Goal: Register for event/course

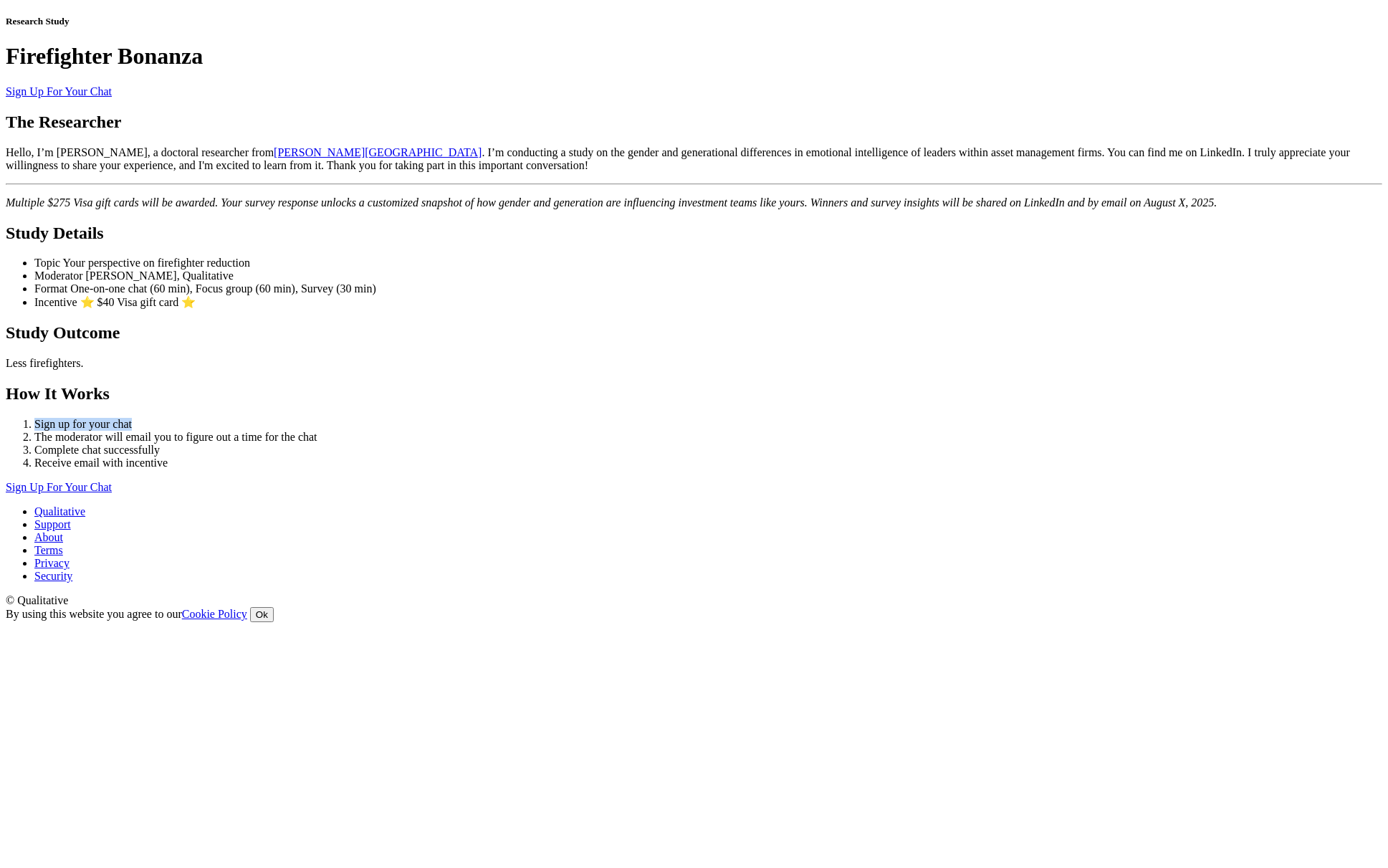
drag, startPoint x: 372, startPoint y: 681, endPoint x: 562, endPoint y: 689, distance: 190.2
click at [562, 430] on li "Sign up for your chat" at bounding box center [708, 424] width 1348 height 13
copy li "Sign up for your chat"
click at [642, 469] on li "Receive email with incentive" at bounding box center [708, 463] width 1348 height 13
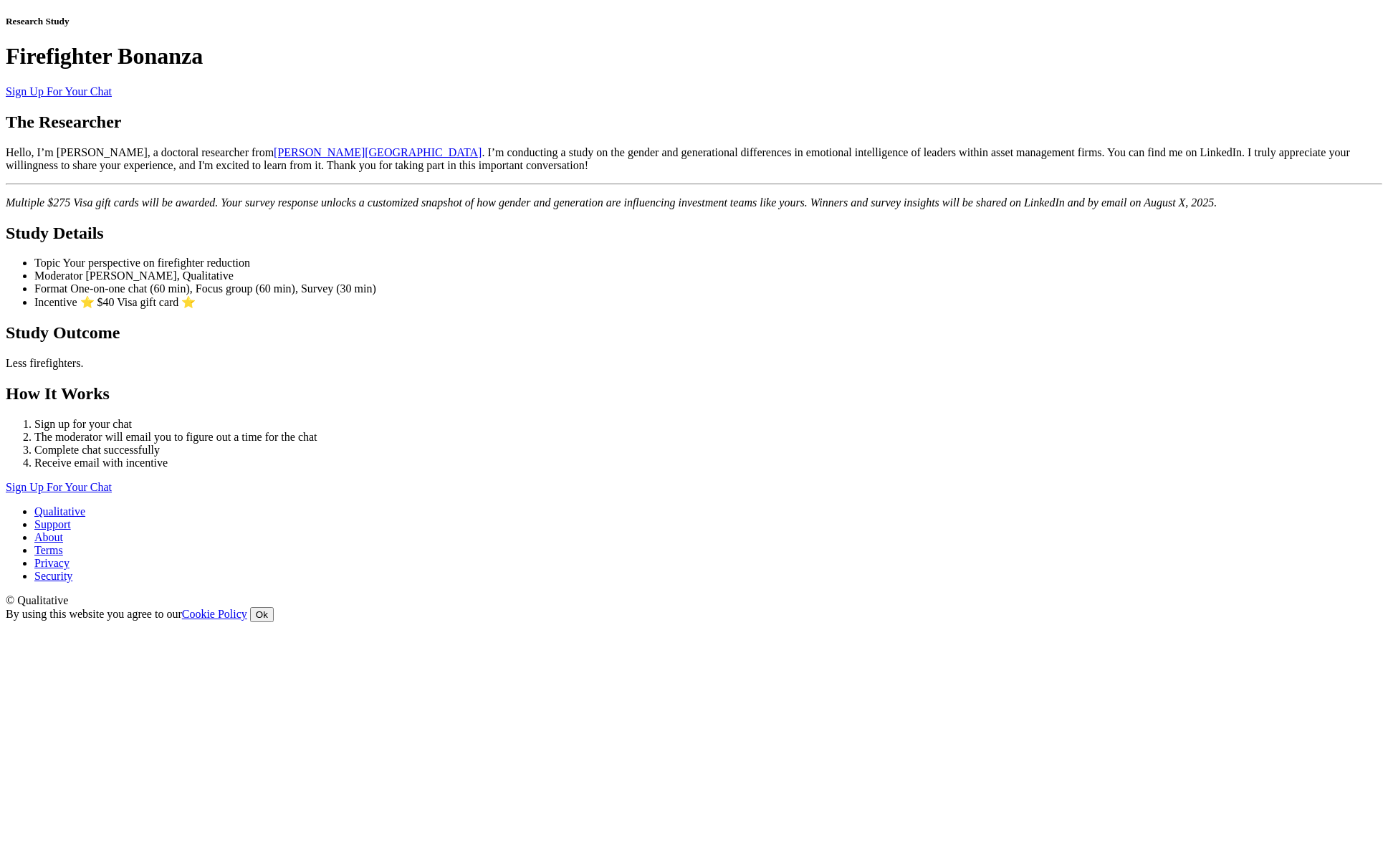
click at [430, 444] on li "The moderator will email you to figure out a time for the chat" at bounding box center [708, 437] width 1348 height 13
copy ol "The moderator will email you to figure out a time for the chat"
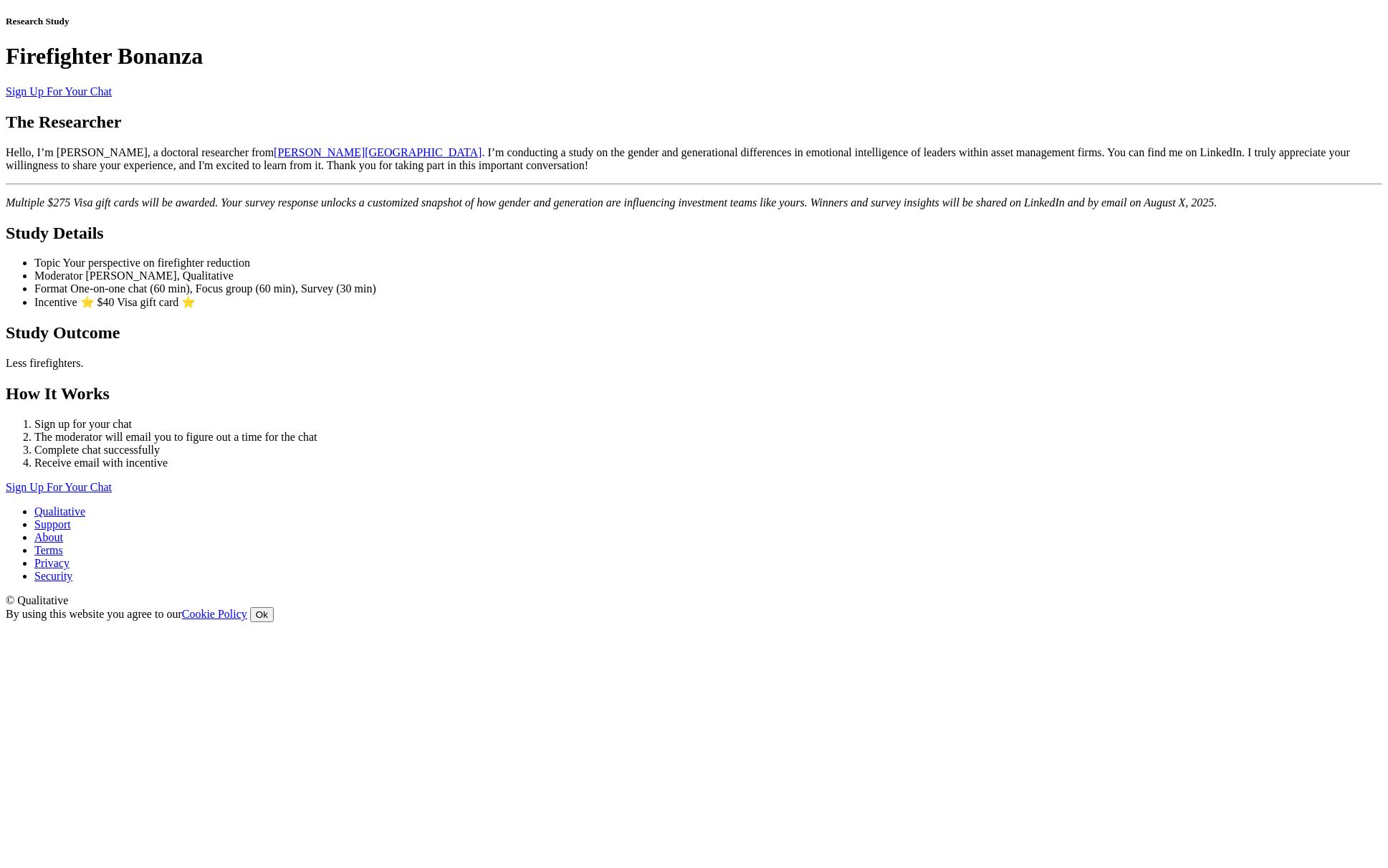
click at [112, 493] on link "Sign Up For Your Chat" at bounding box center [58, 486] width 106 height 12
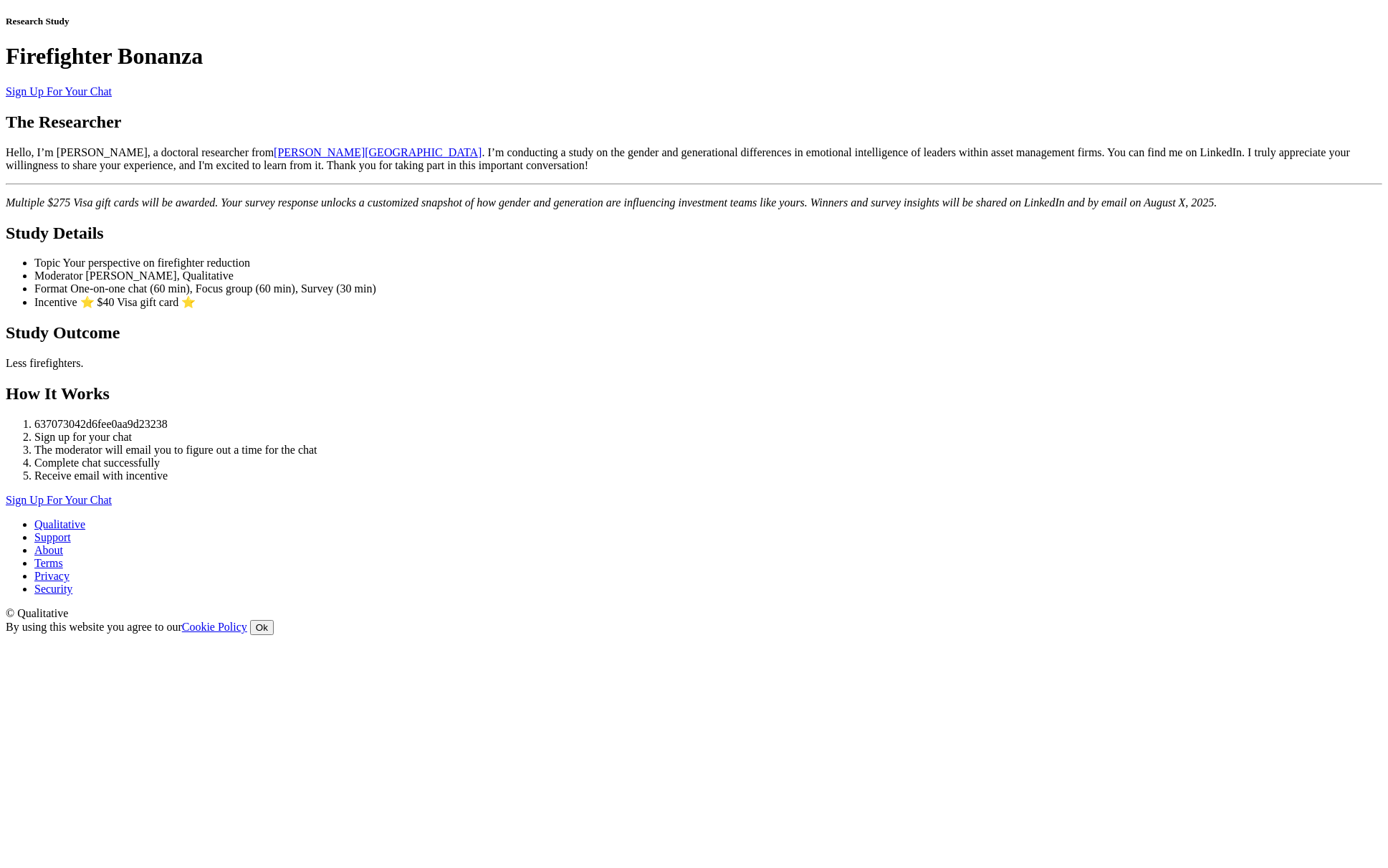
click at [416, 423] on li "637073042d6fee0aa9d23238" at bounding box center [708, 424] width 1348 height 13
copy li "637073042d6fee0aa9d23238"
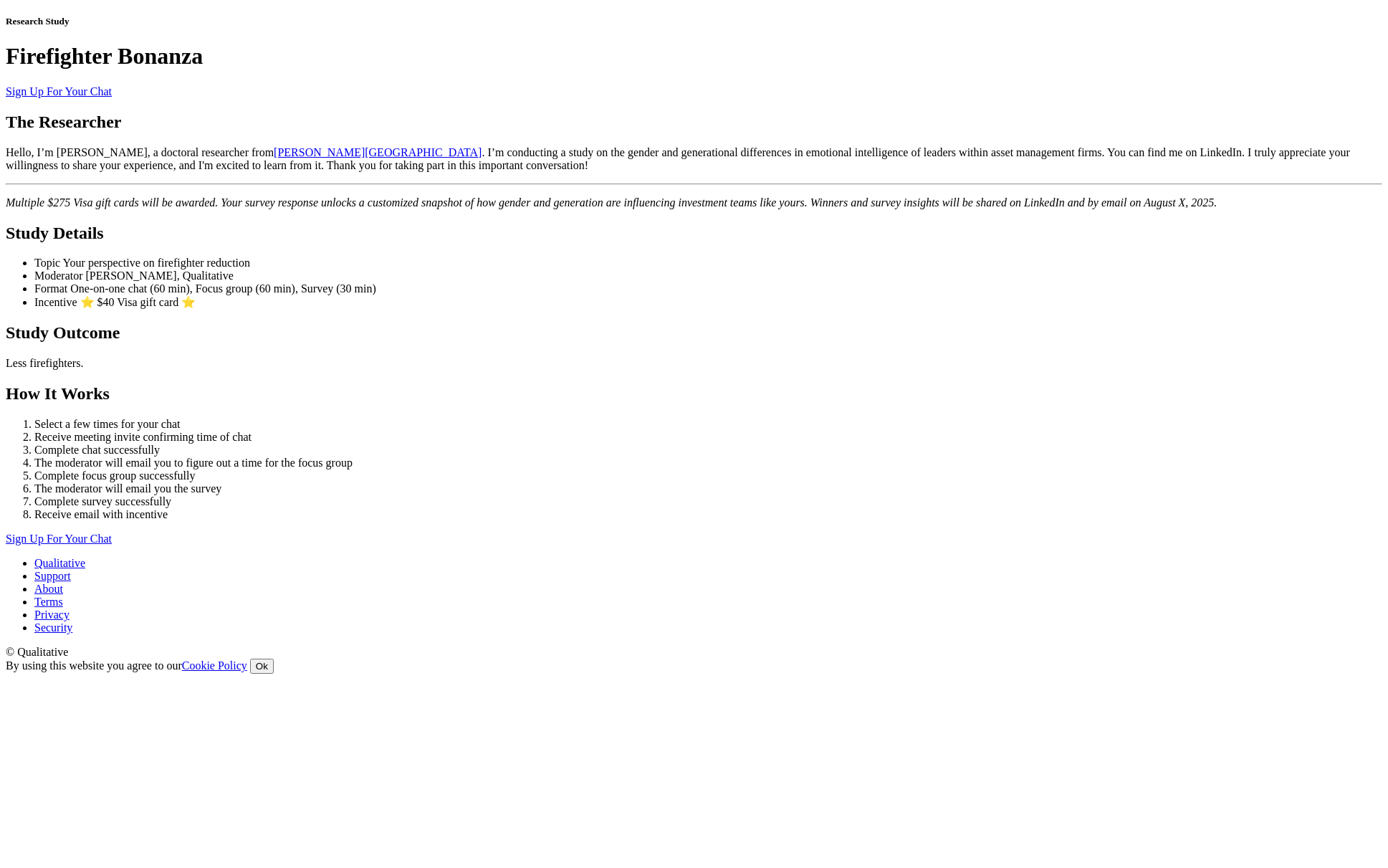
scroll to position [559, 0]
click at [627, 482] on li "The moderator will email you the survey" at bounding box center [708, 488] width 1348 height 13
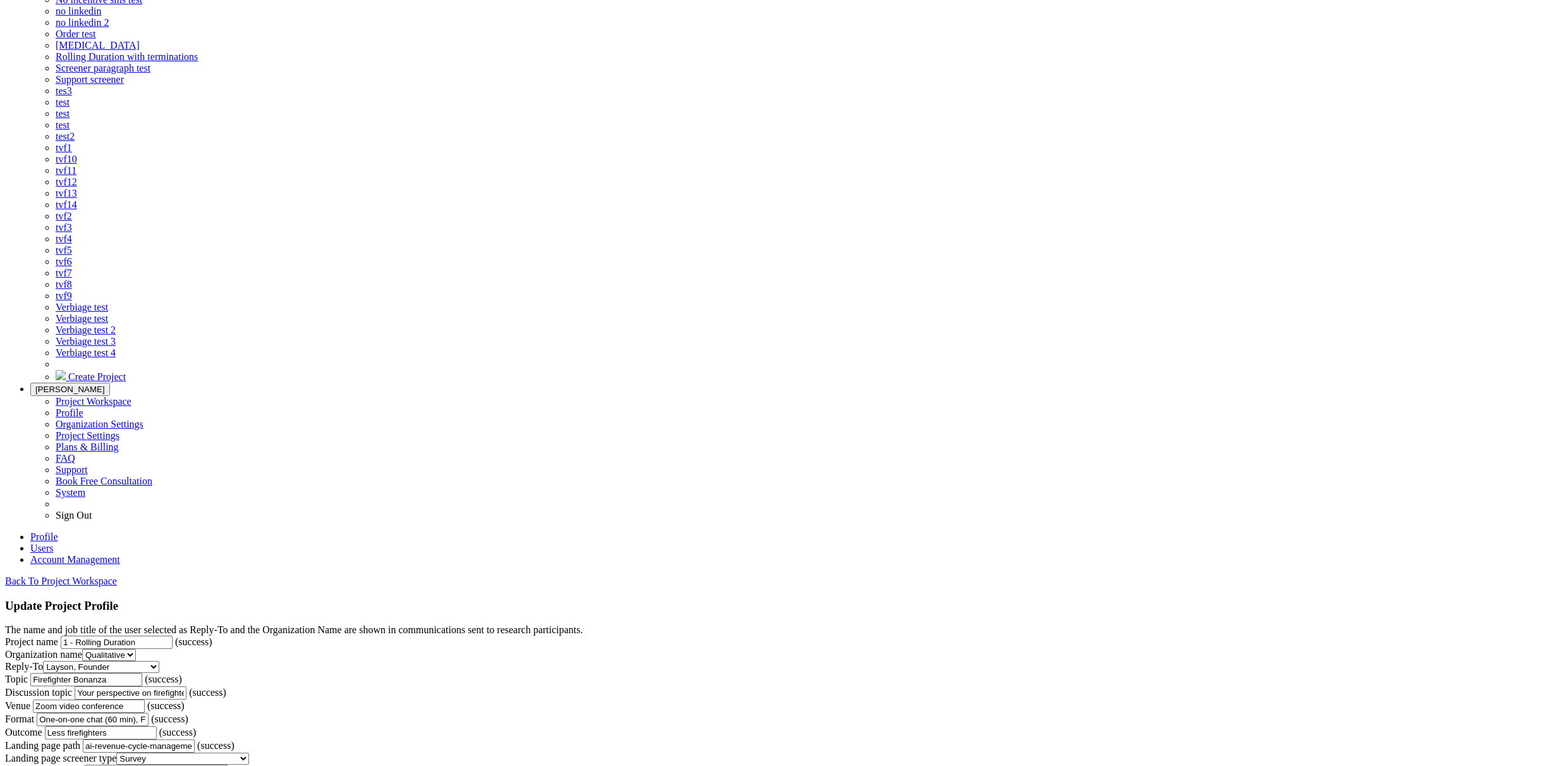
click at [249, 752] on select "Survey Survey and Availability Request" at bounding box center [183, 758] width 132 height 12
select select "1"
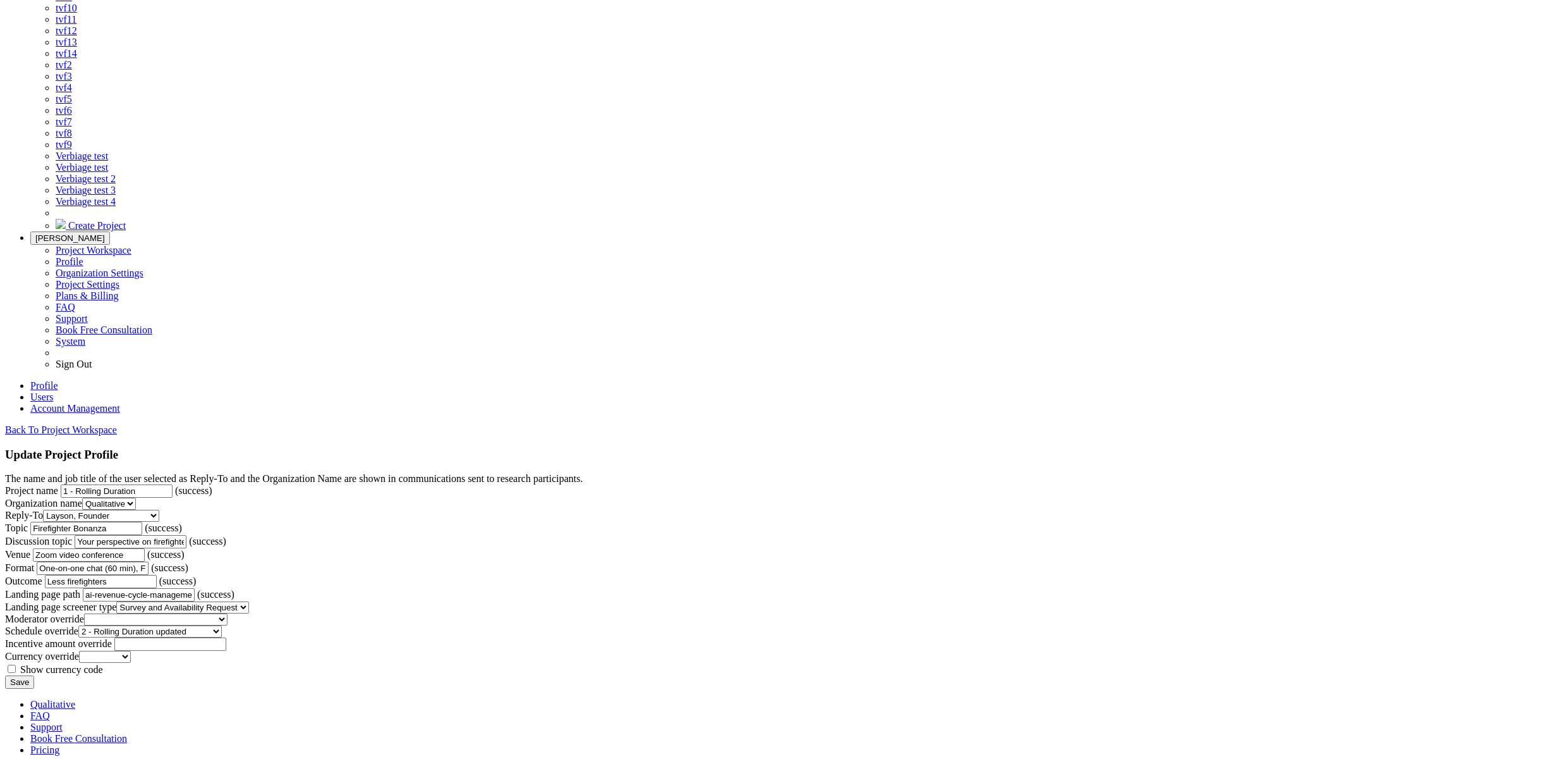
click at [34, 675] on input "Save" at bounding box center [19, 681] width 29 height 14
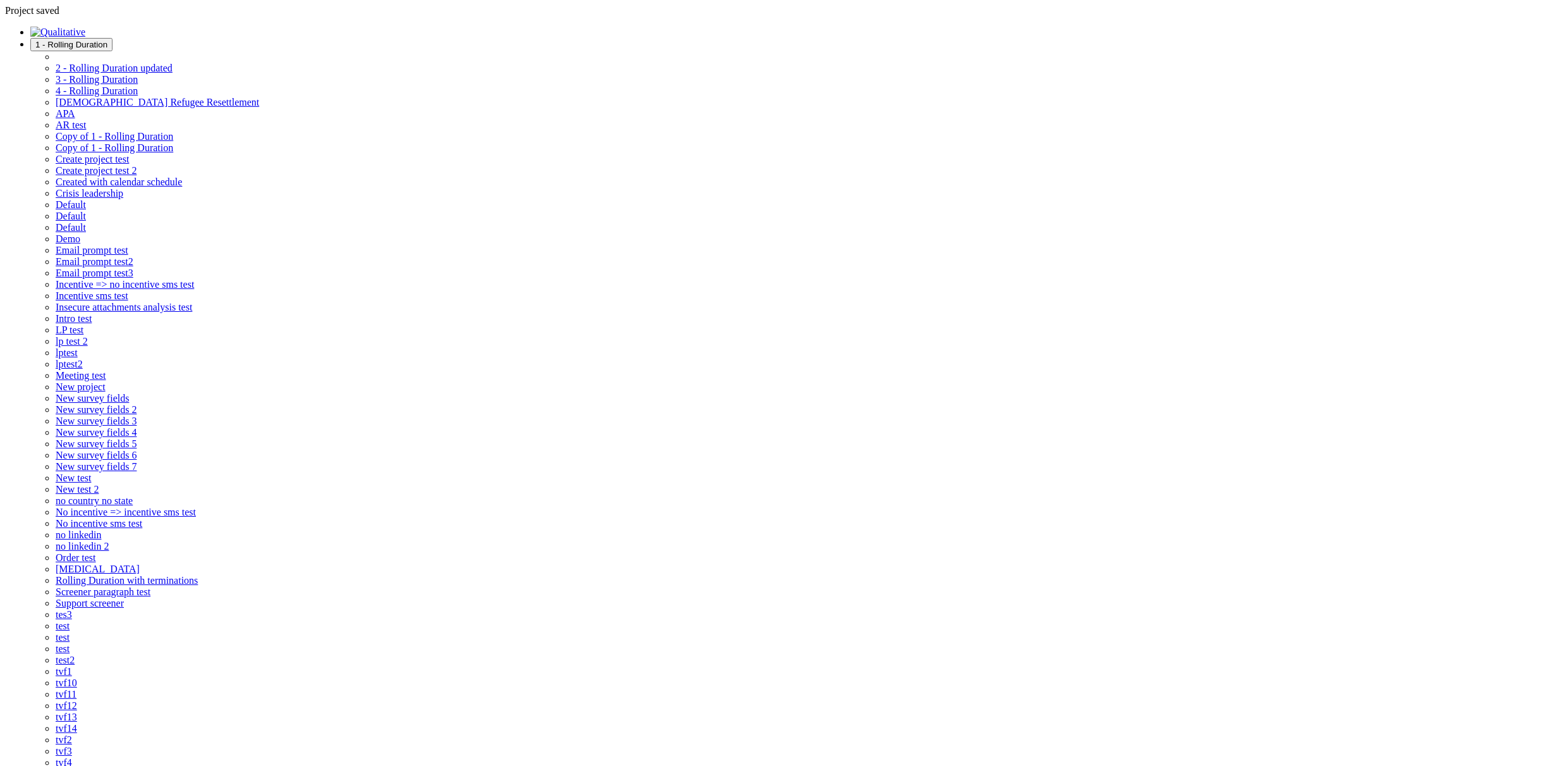
paste input "Group discussion (60 min), and"
type input "One-on-one chat (60 min), Group discussion (60 min), and Survey (30 min)"
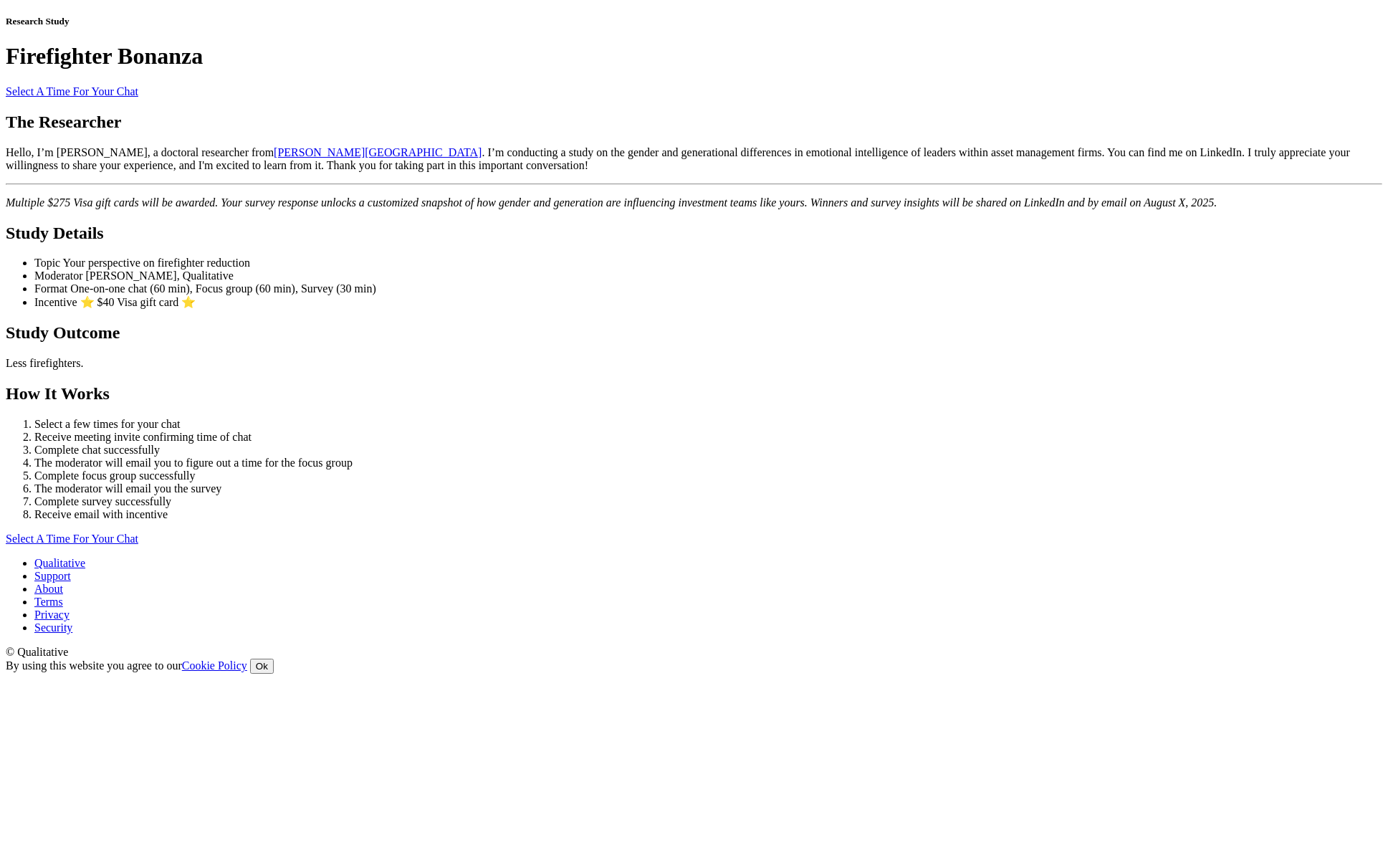
scroll to position [559, 0]
click at [138, 544] on link "Select A Time For Your Chat" at bounding box center [71, 538] width 133 height 12
click at [857, 418] on ol "Select a few times for your chat Receive meeting invite confirming time of chat…" at bounding box center [694, 469] width 1376 height 103
click at [138, 544] on link "Select A Time For Your Chat" at bounding box center [71, 538] width 133 height 12
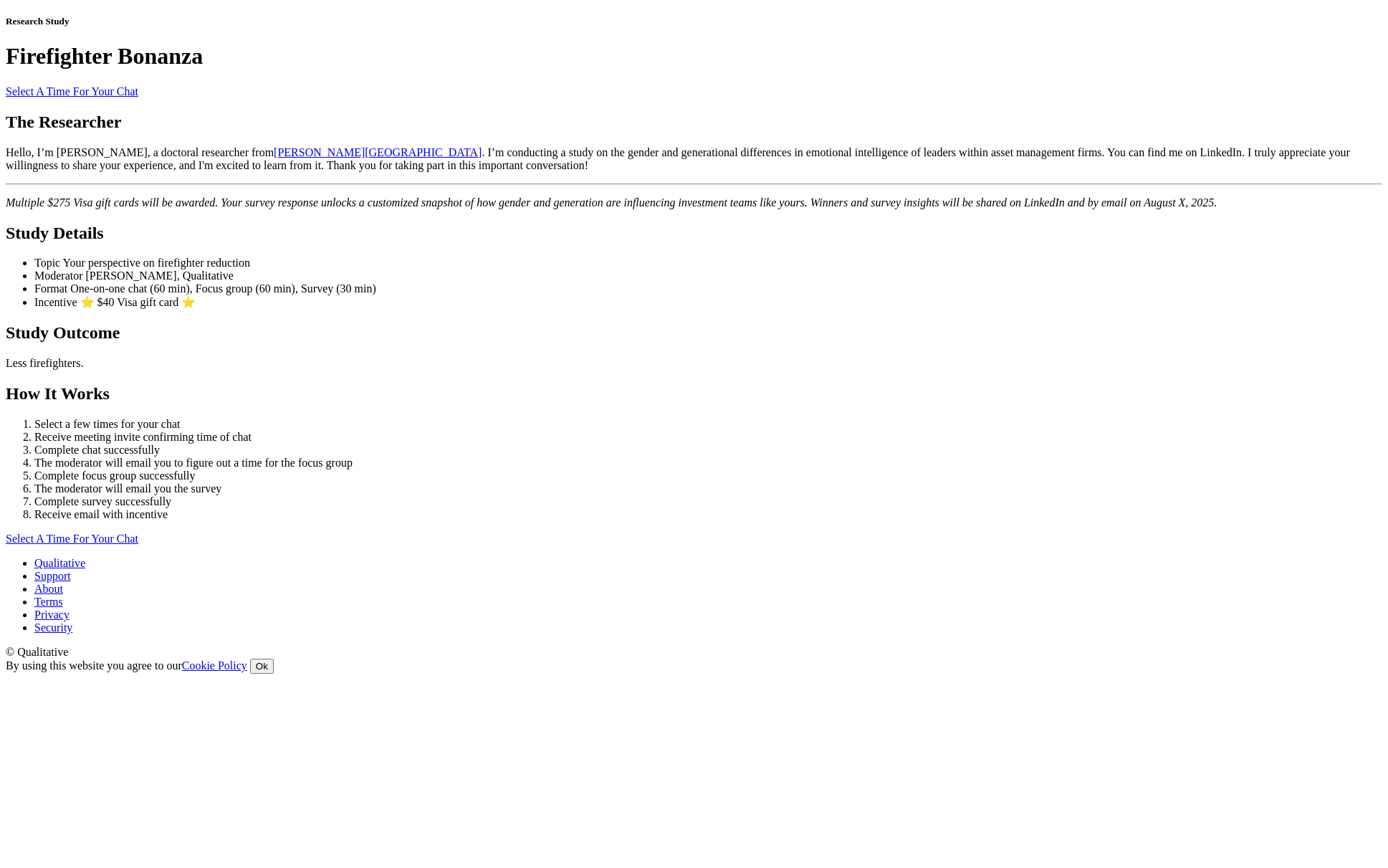
click at [442, 403] on h2 "How It Works" at bounding box center [694, 393] width 1376 height 19
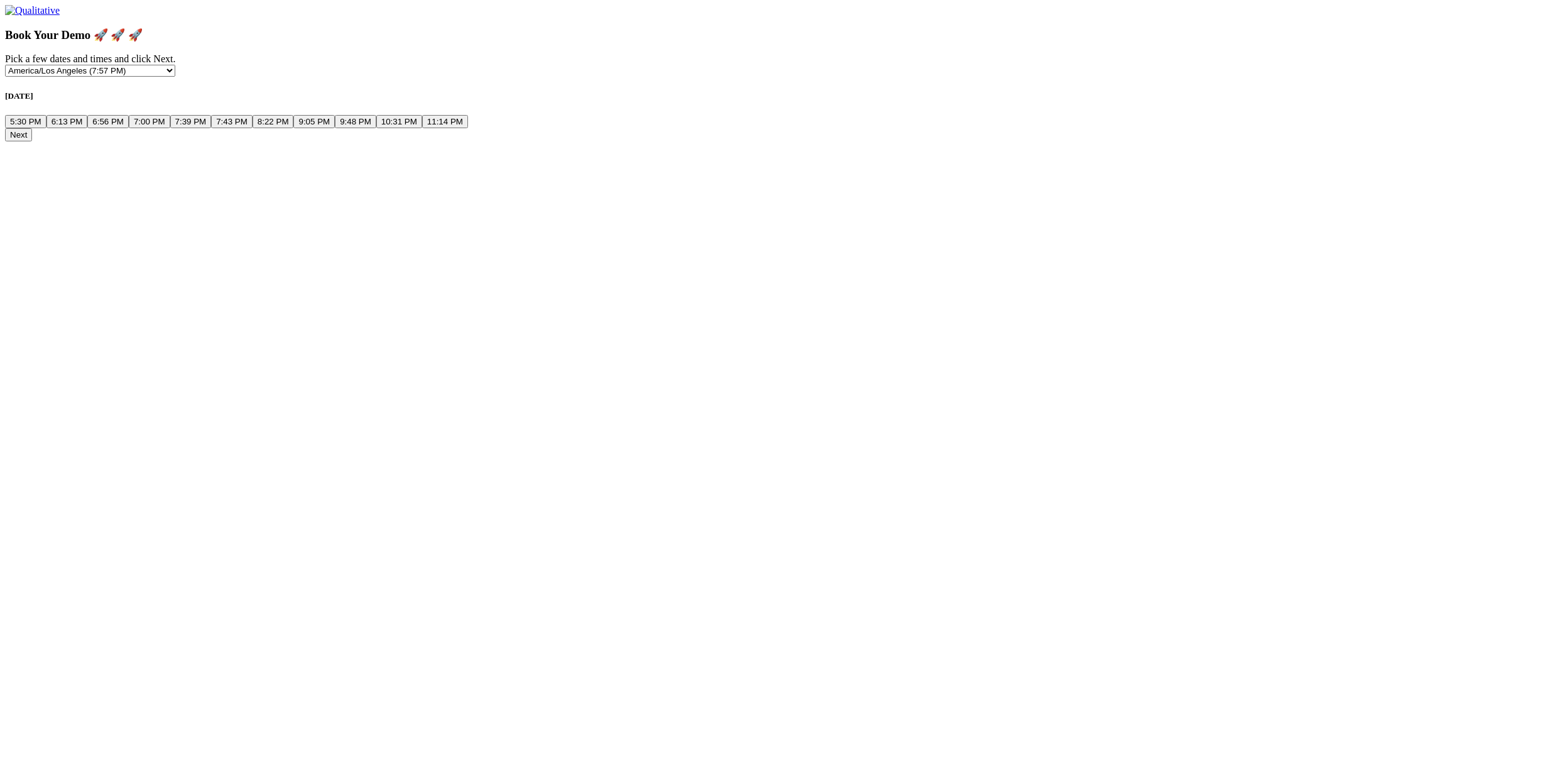
click at [88, 128] on button "6:13 PM" at bounding box center [67, 121] width 41 height 13
click at [128, 128] on button "6:56 PM" at bounding box center [108, 121] width 41 height 13
click at [32, 141] on button "Next" at bounding box center [18, 135] width 27 height 13
click at [377, 128] on button "9:48 PM" at bounding box center [355, 121] width 41 height 13
click at [32, 141] on button "Next" at bounding box center [18, 135] width 27 height 13
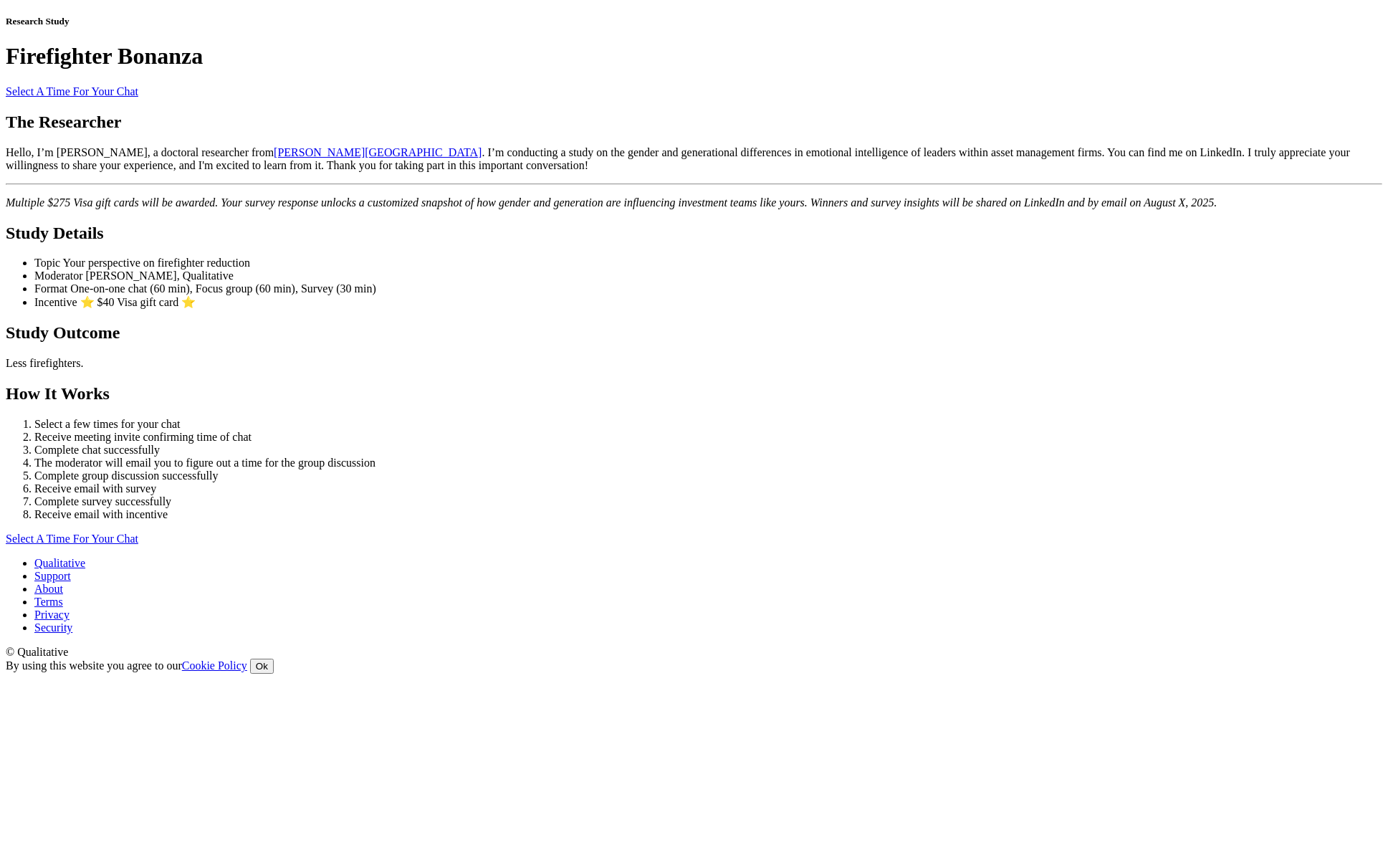
scroll to position [154, 0]
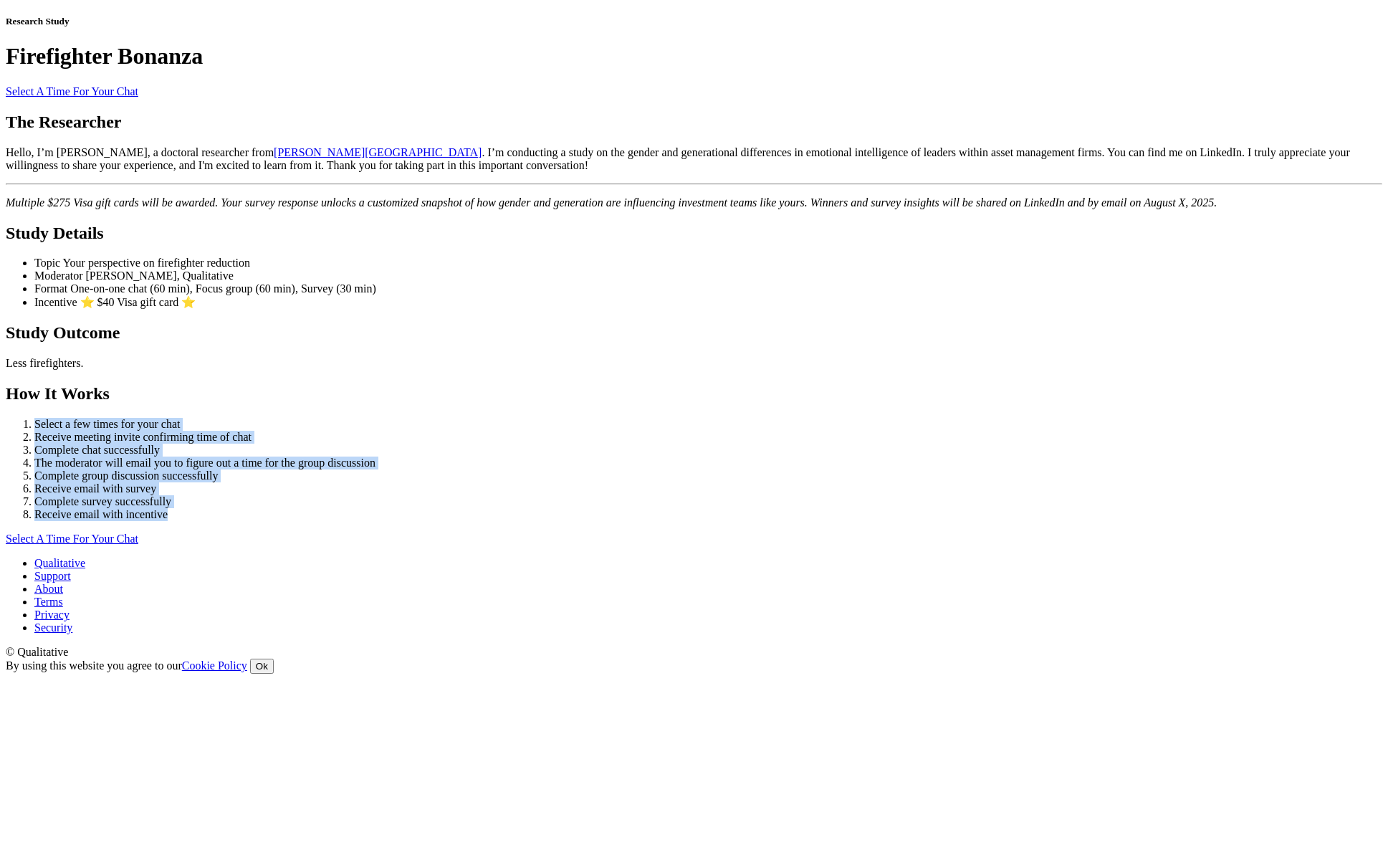
drag, startPoint x: 533, startPoint y: 500, endPoint x: 268, endPoint y: 326, distance: 317.0
click at [268, 326] on ui-view "Research Study Firefighter Bonanza Select A Time For Your Chat The Researcher H…" at bounding box center [694, 280] width 1376 height 530
copy ol "Select a few times for your chat Receive meeting invite confirming time of chat…"
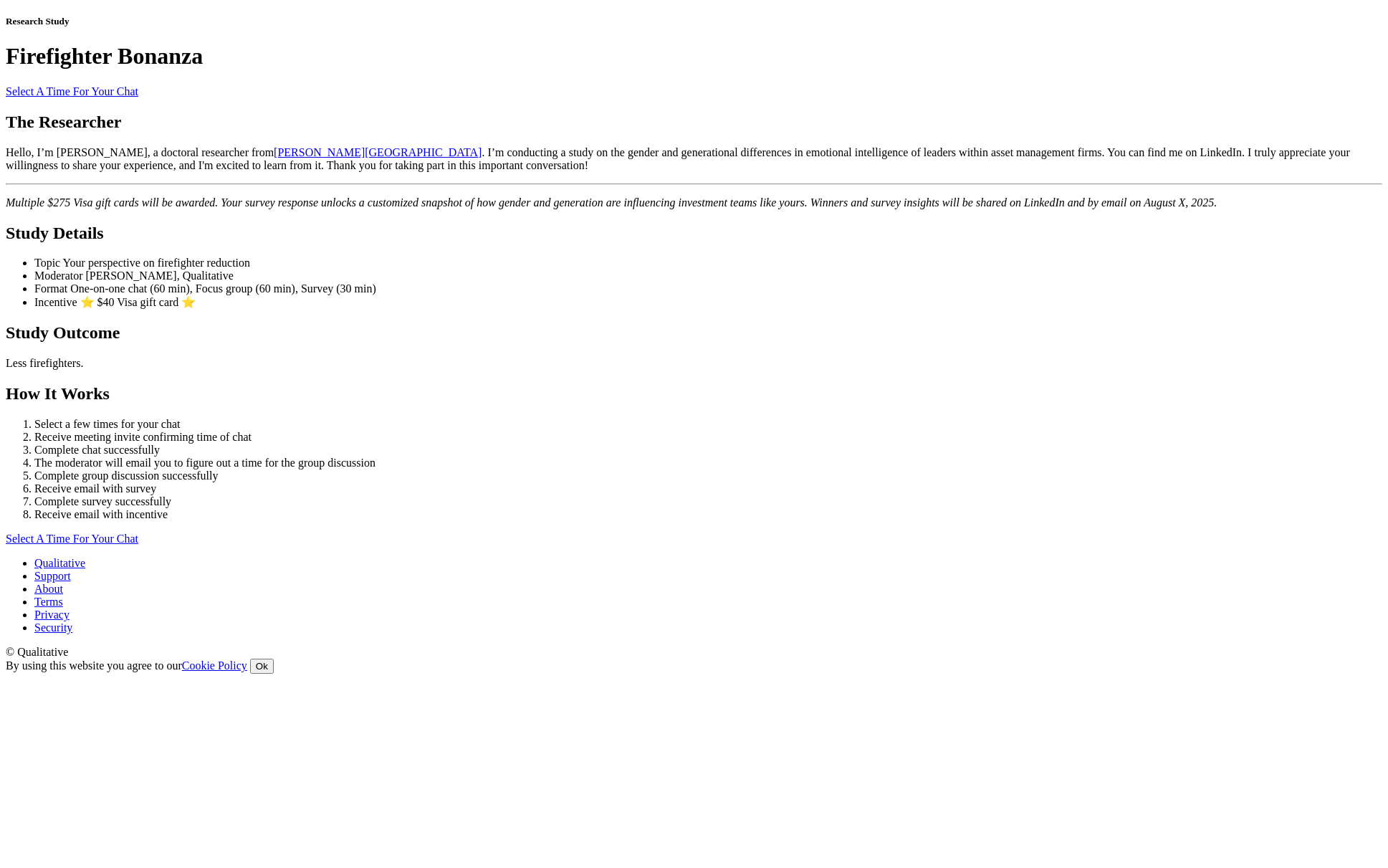
click at [480, 516] on ui-view "Research Study Firefighter Bonanza Select A Time For Your Chat The Researcher H…" at bounding box center [694, 280] width 1376 height 530
